Goal: Task Accomplishment & Management: Complete application form

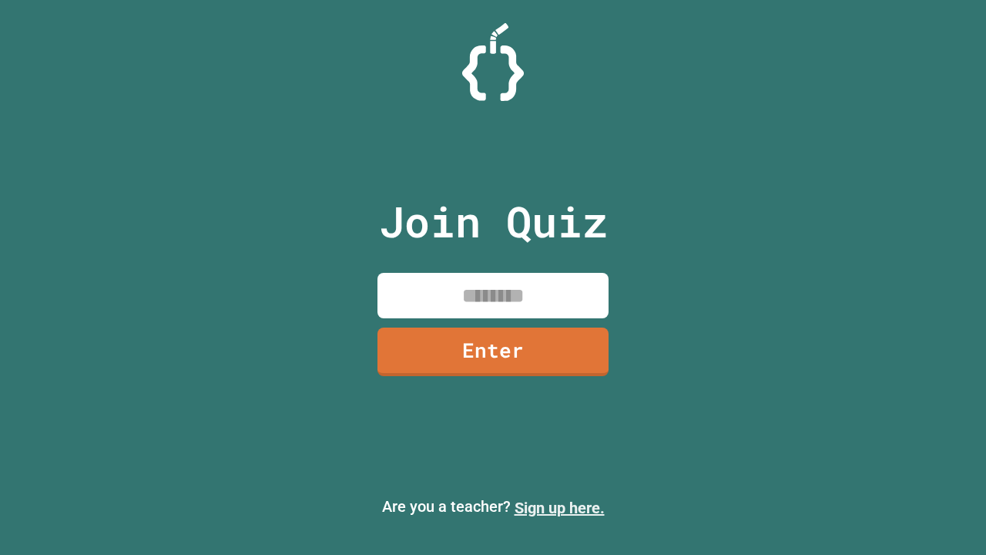
click at [559, 508] on link "Sign up here." at bounding box center [560, 507] width 90 height 18
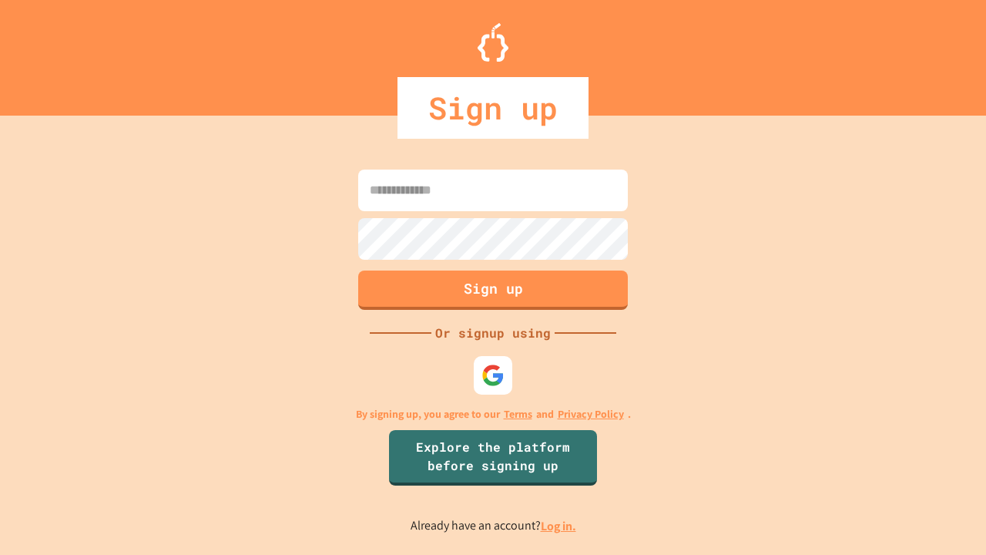
click at [559, 525] on link "Log in." at bounding box center [558, 526] width 35 height 16
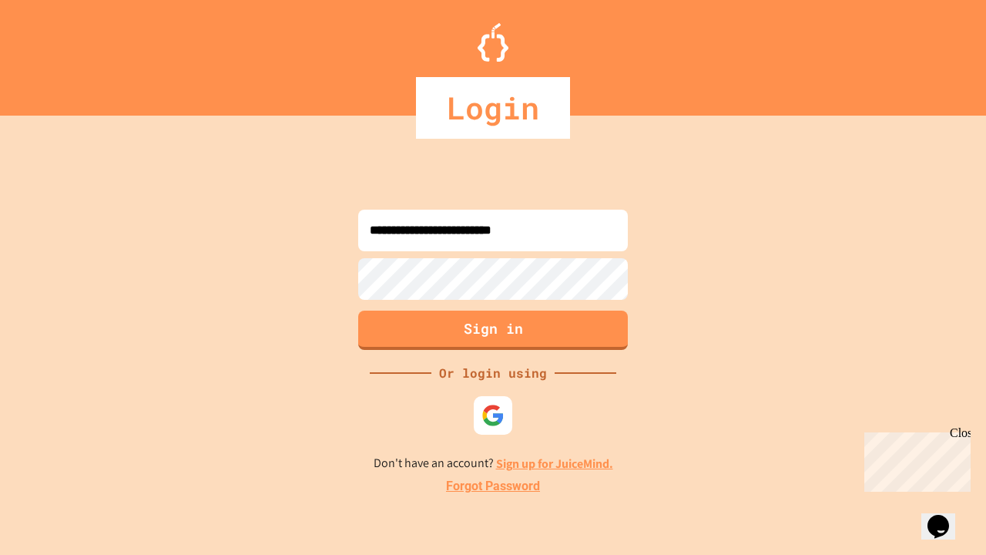
type input "**********"
